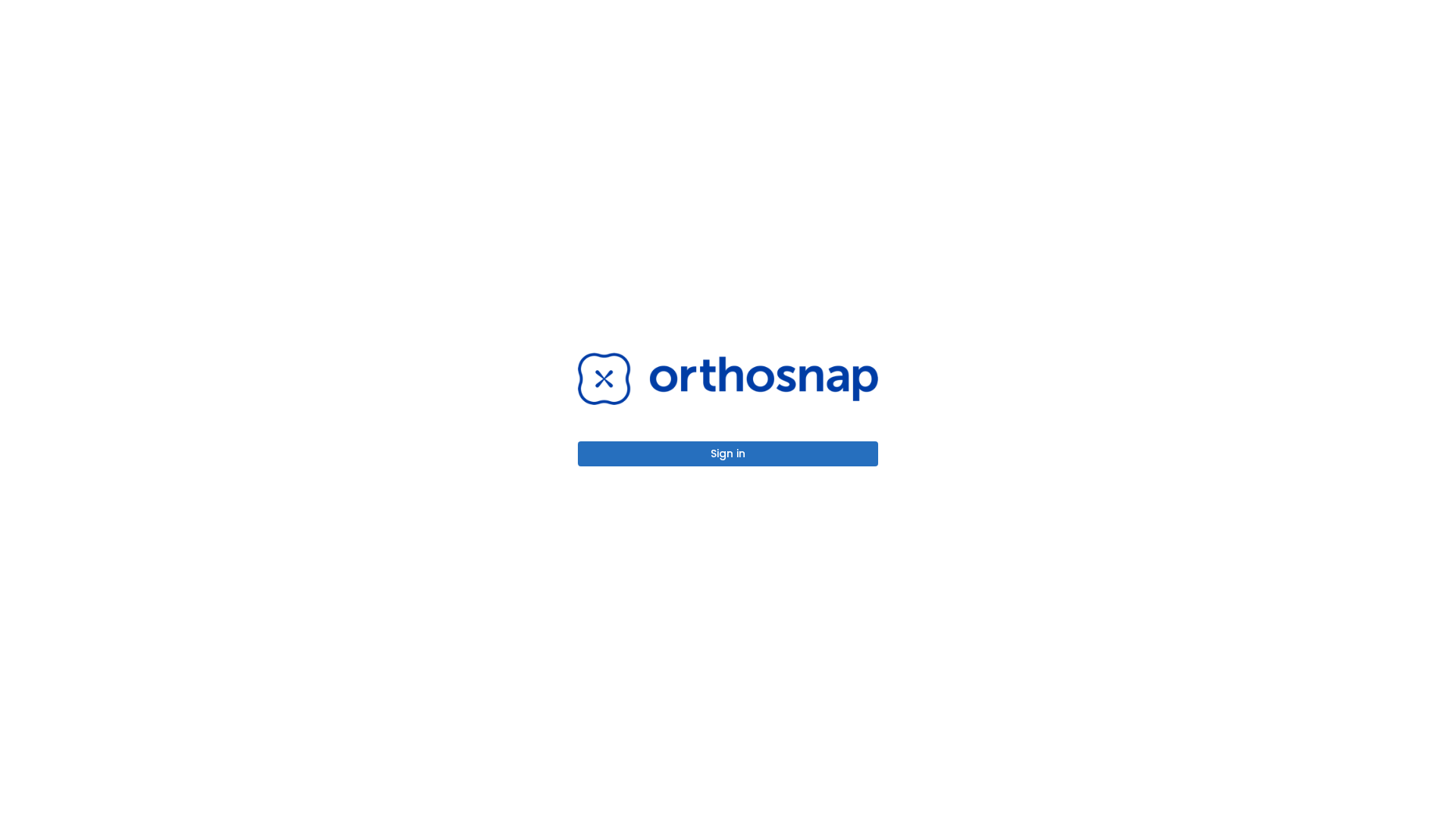
click at [728, 453] on button "Sign in" at bounding box center [728, 453] width 301 height 25
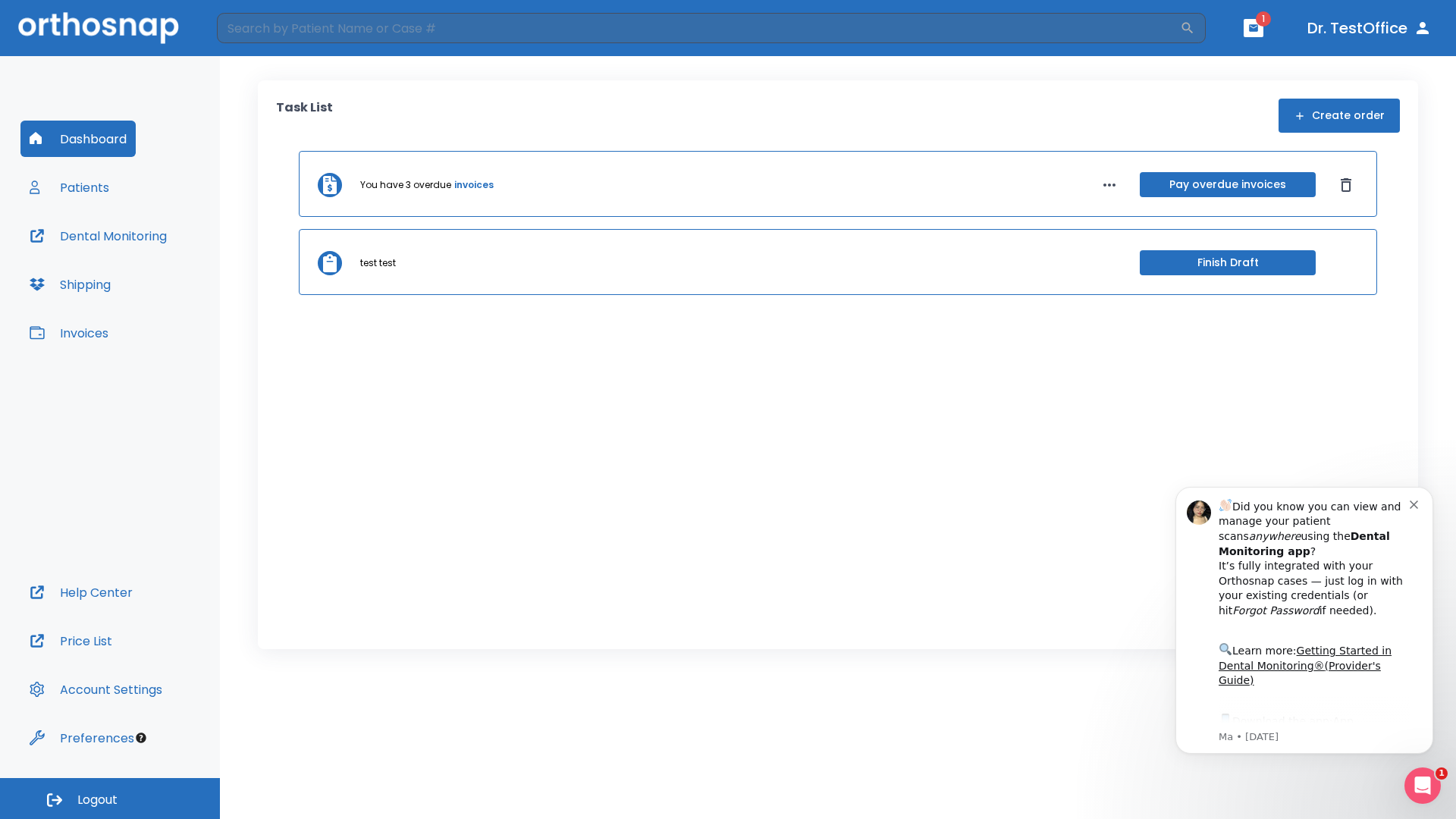
click at [110, 798] on span "Logout" at bounding box center [97, 799] width 41 height 17
